Goal: Book appointment/travel/reservation

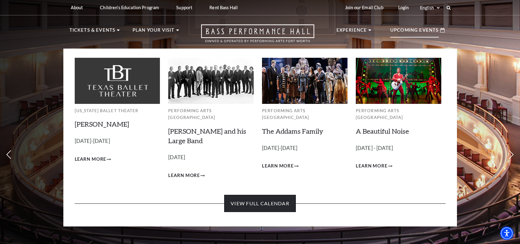
click at [261, 199] on link "View Full Calendar" at bounding box center [260, 203] width 72 height 17
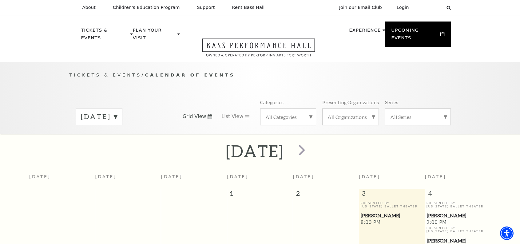
click at [117, 112] on label "[DATE]" at bounding box center [99, 117] width 36 height 10
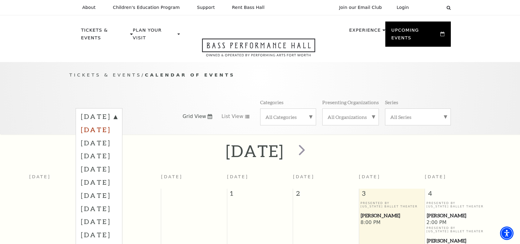
click at [117, 123] on label "[DATE]" at bounding box center [99, 129] width 36 height 13
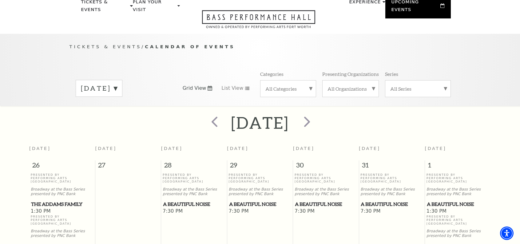
scroll to position [24, 0]
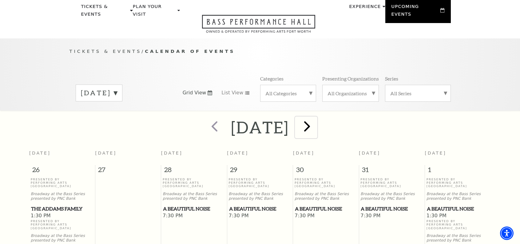
click at [316, 120] on span "next" at bounding box center [307, 126] width 18 height 18
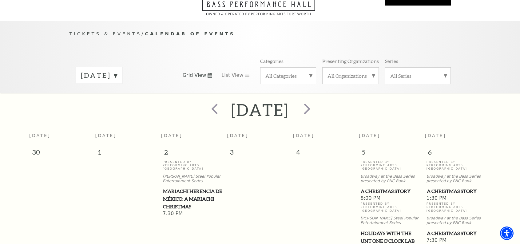
scroll to position [0, 0]
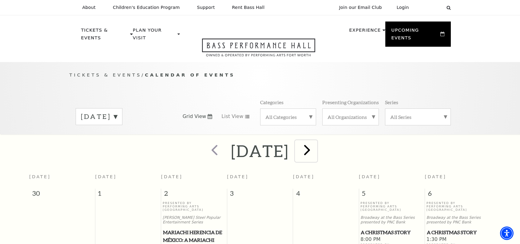
click at [316, 145] on span "next" at bounding box center [307, 150] width 18 height 18
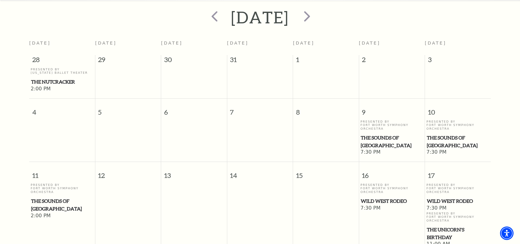
scroll to position [54, 0]
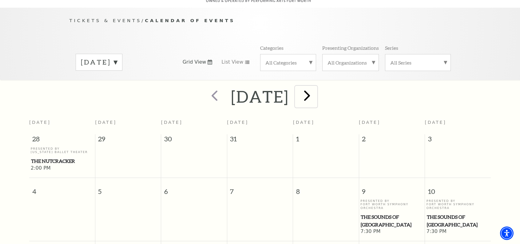
click at [316, 88] on span "next" at bounding box center [307, 96] width 18 height 18
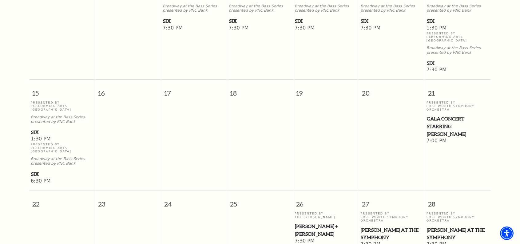
scroll to position [0, 0]
